Goal: Information Seeking & Learning: Learn about a topic

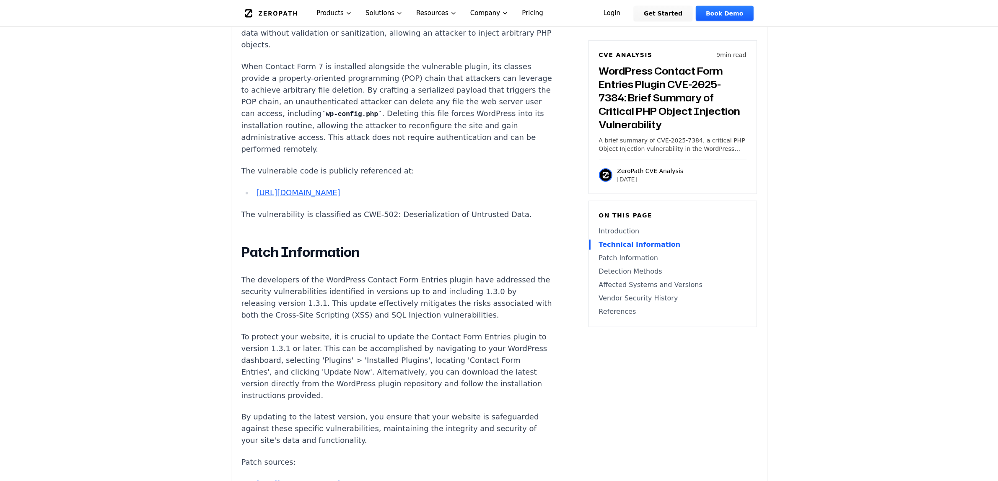
scroll to position [786, 0]
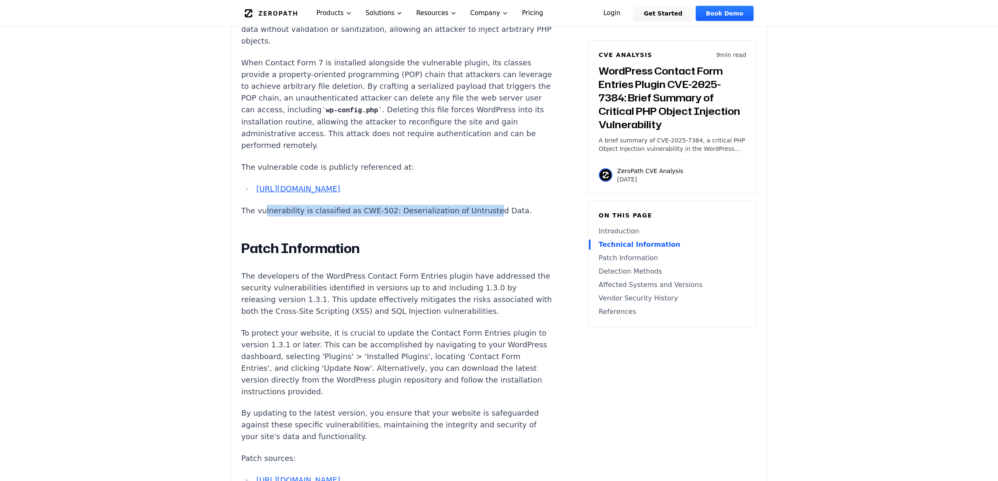
drag, startPoint x: 263, startPoint y: 200, endPoint x: 468, endPoint y: 203, distance: 205.0
click at [468, 205] on p "The vulnerability is classified as CWE-502: Deserialization of Untrusted Data." at bounding box center [397, 211] width 312 height 12
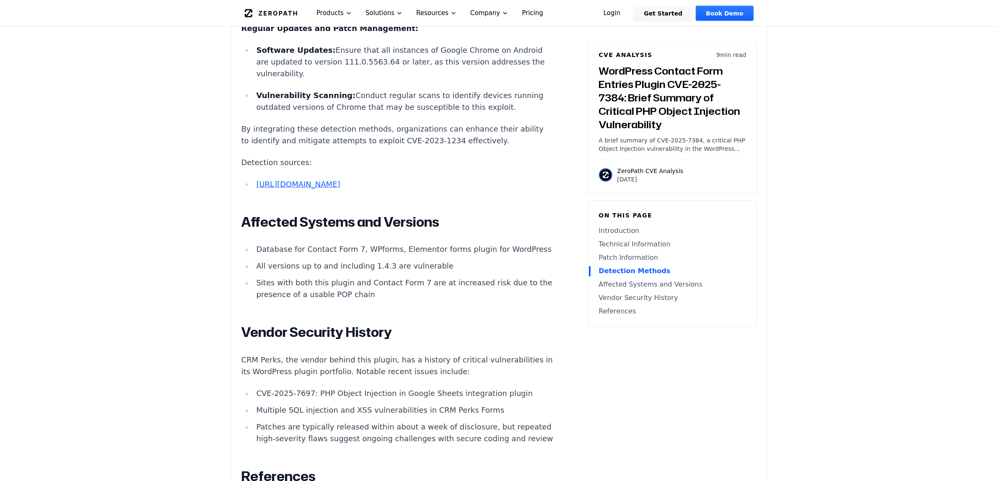
scroll to position [1782, 0]
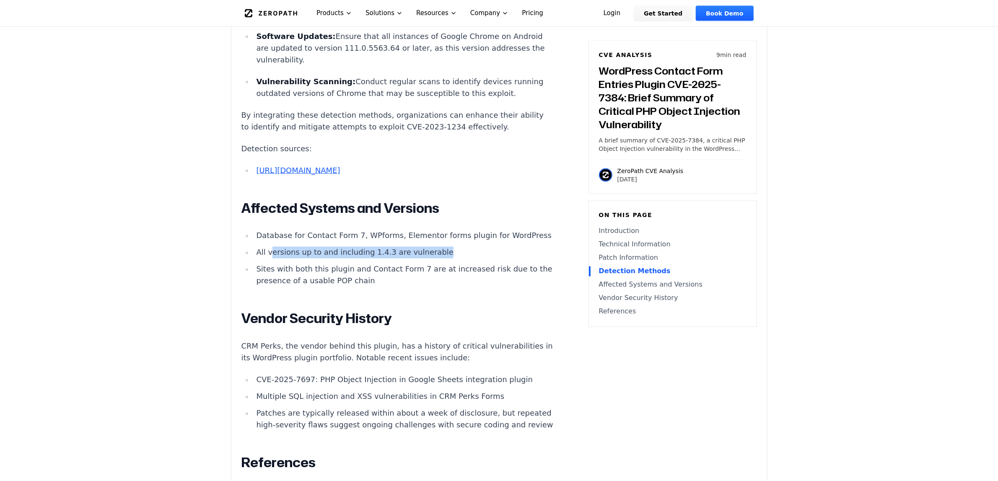
drag, startPoint x: 270, startPoint y: 328, endPoint x: 411, endPoint y: 347, distance: 142.9
click at [432, 259] on li "All versions up to and including 1.4.3 are vulnerable" at bounding box center [403, 253] width 300 height 12
click at [411, 287] on li "Sites with both this plugin and Contact Form 7 are at increased risk due to the…" at bounding box center [403, 275] width 300 height 23
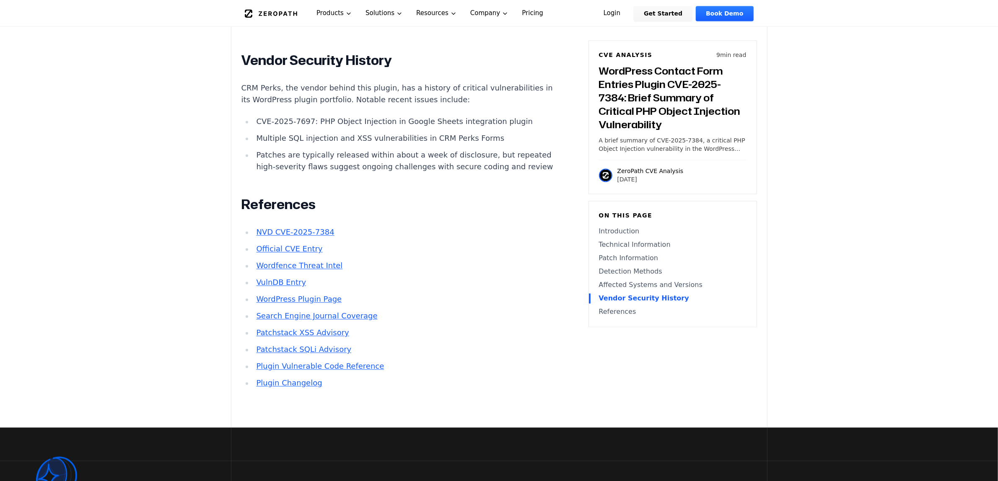
scroll to position [2044, 0]
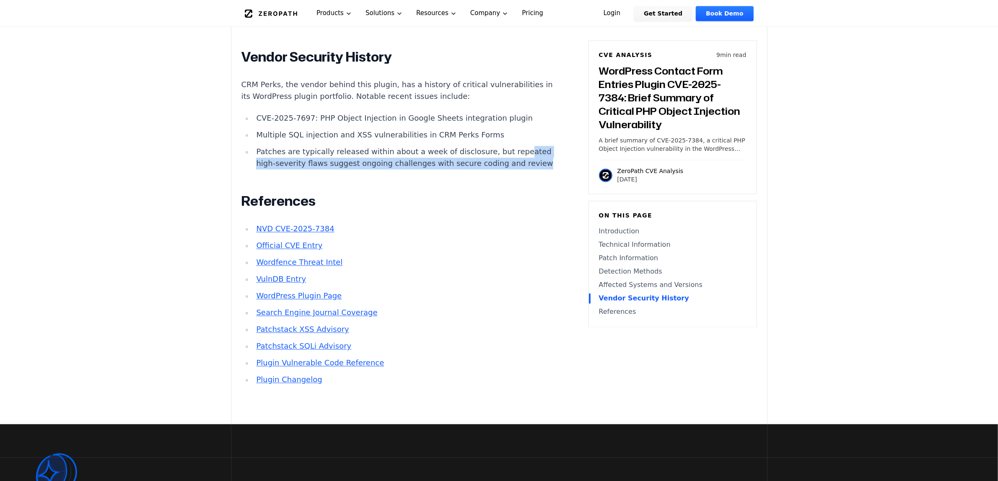
drag, startPoint x: 307, startPoint y: 228, endPoint x: 472, endPoint y: 252, distance: 166.8
click at [472, 169] on li "Patches are typically released within about a week of disclosure, but repeated …" at bounding box center [403, 157] width 300 height 23
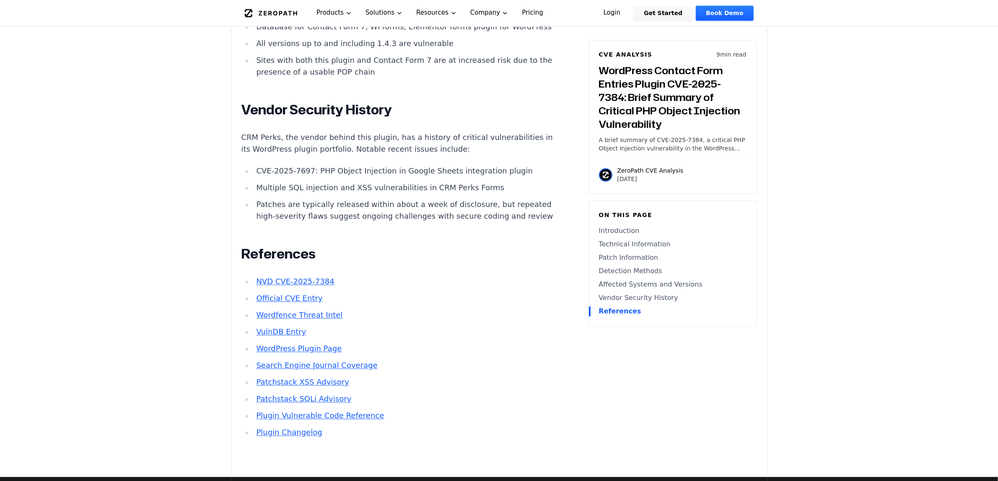
scroll to position [1939, 0]
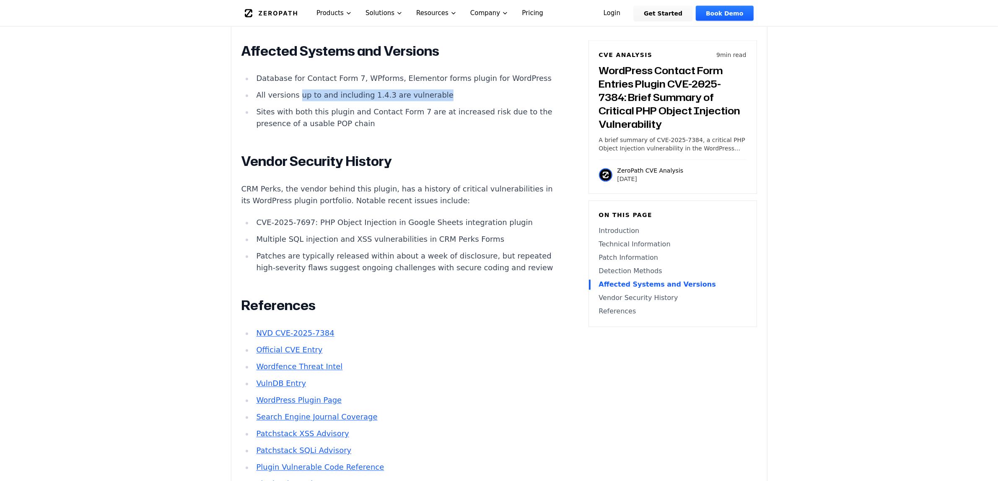
drag, startPoint x: 433, startPoint y: 168, endPoint x: 296, endPoint y: 156, distance: 137.1
click at [296, 130] on ul "Database for Contact Form 7, WPforms, Elementor forms plugin for WordPress All …" at bounding box center [397, 101] width 312 height 57
click at [272, 130] on li "Sites with both this plugin and Contact Form 7 are at increased risk due to the…" at bounding box center [403, 117] width 300 height 23
